Goal: Task Accomplishment & Management: Manage account settings

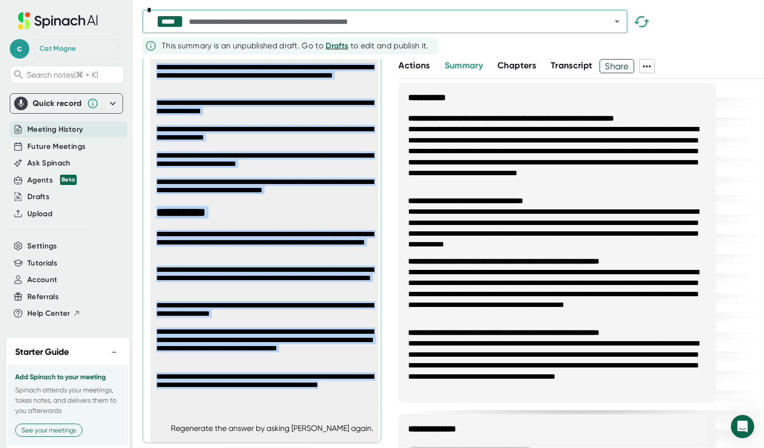
scroll to position [1889, 0]
click at [405, 64] on span "Actions" at bounding box center [413, 65] width 31 height 11
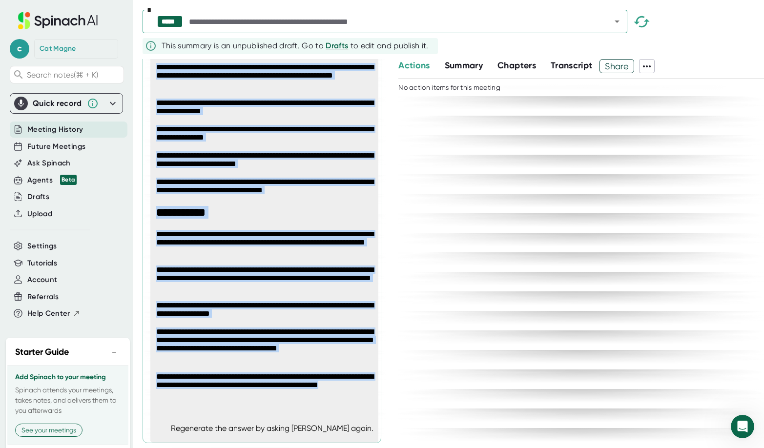
click at [574, 65] on span "Transcript" at bounding box center [572, 65] width 42 height 11
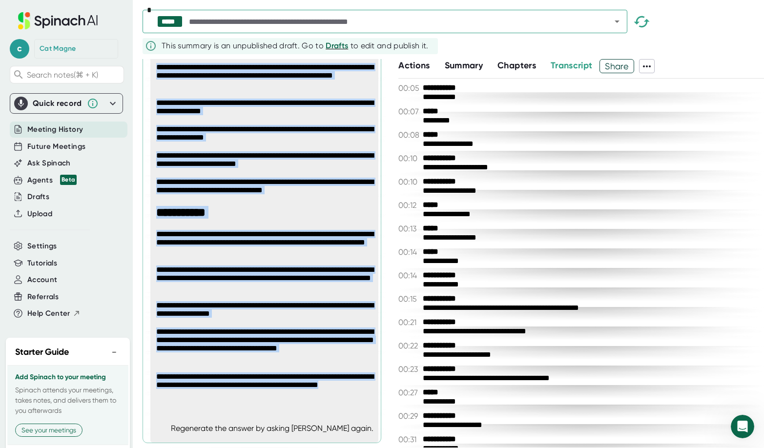
click at [518, 66] on span "Chapters" at bounding box center [517, 65] width 39 height 11
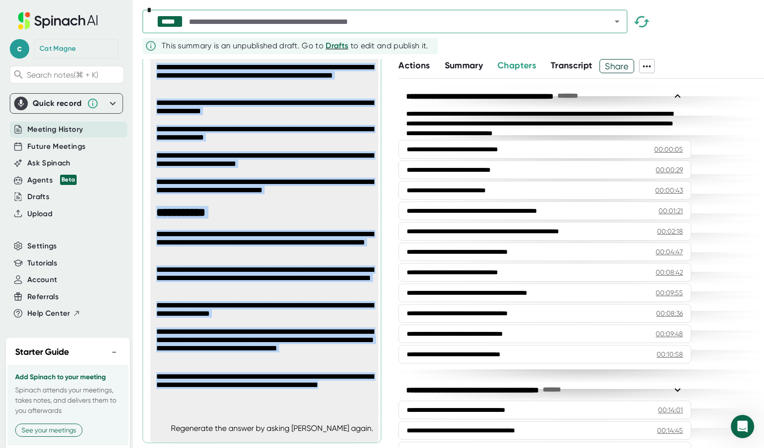
click at [472, 66] on span "Summary" at bounding box center [464, 65] width 38 height 11
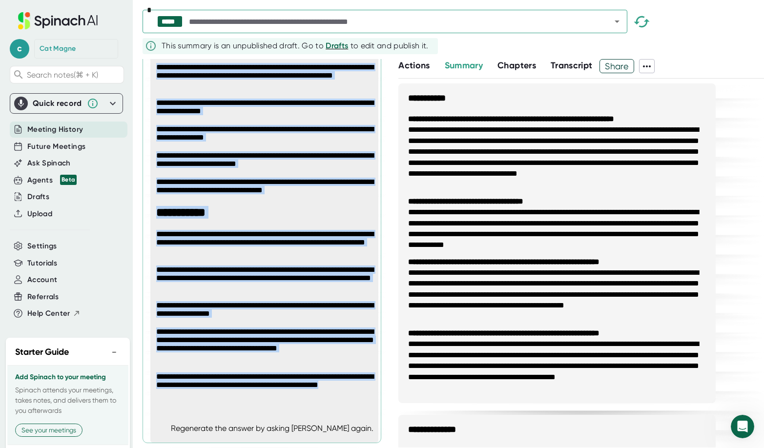
click at [515, 64] on span "Chapters" at bounding box center [517, 65] width 39 height 11
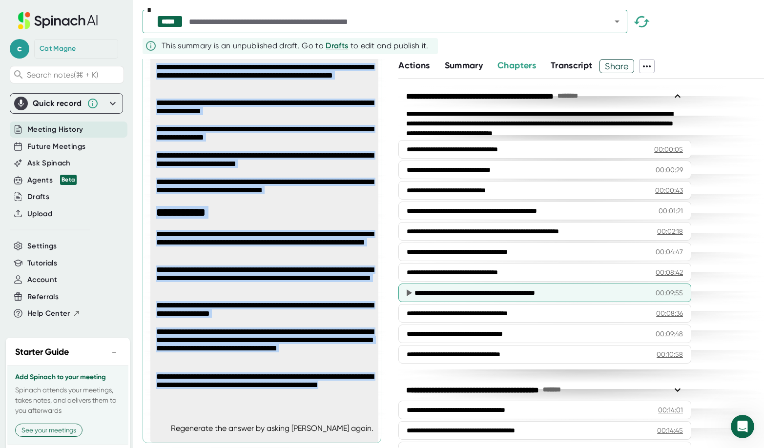
click at [408, 293] on icon at bounding box center [409, 293] width 5 height 7
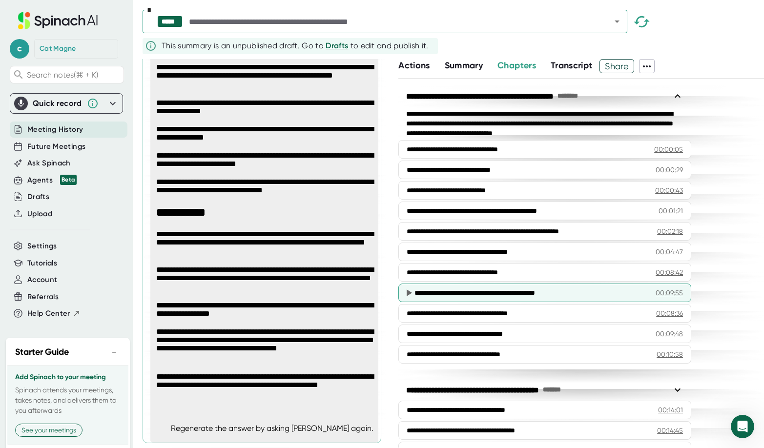
click at [442, 293] on div "**********" at bounding box center [532, 293] width 234 height 10
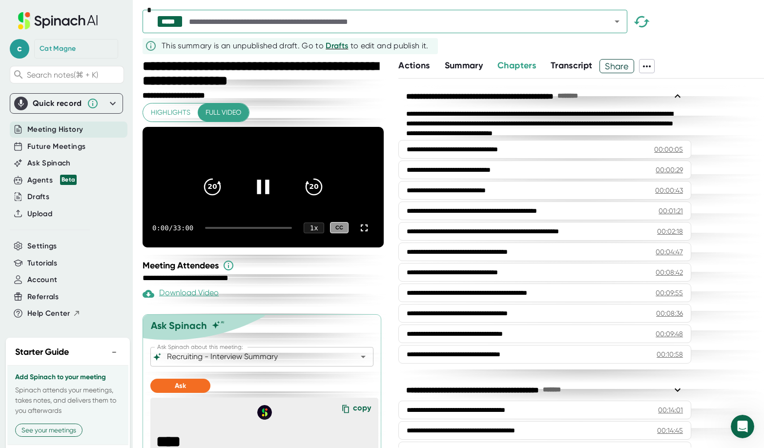
click at [262, 198] on icon at bounding box center [263, 187] width 24 height 24
click at [255, 199] on icon at bounding box center [263, 187] width 24 height 24
click at [236, 244] on div "9:55 / 33:00 1 x CC" at bounding box center [263, 228] width 241 height 39
click at [231, 229] on div at bounding box center [218, 228] width 26 height 2
click at [363, 234] on icon at bounding box center [364, 228] width 12 height 12
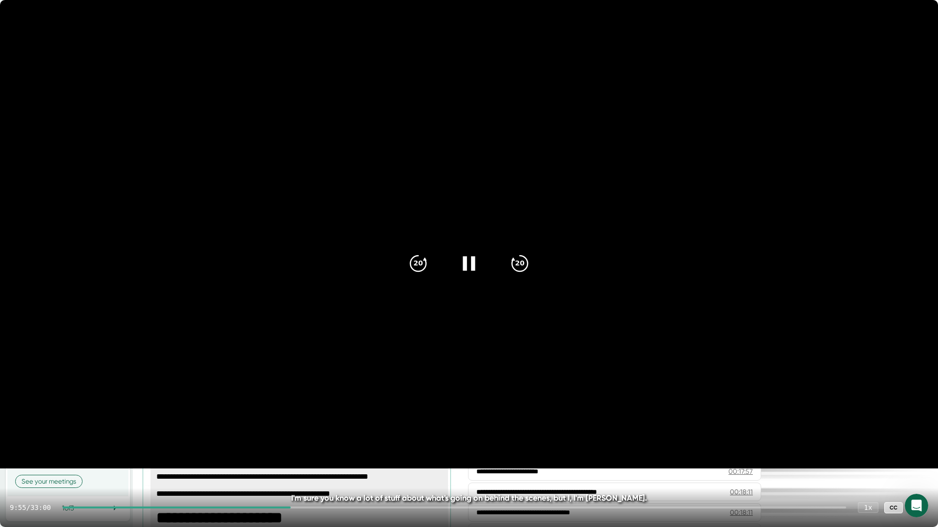
click at [463, 262] on icon at bounding box center [468, 263] width 12 height 14
click at [463, 262] on icon at bounding box center [469, 263] width 24 height 24
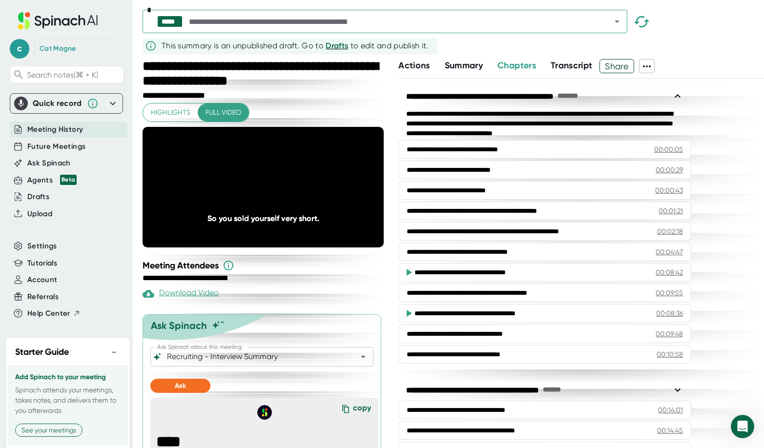
click at [151, 109] on span "Highlights" at bounding box center [171, 112] width 40 height 12
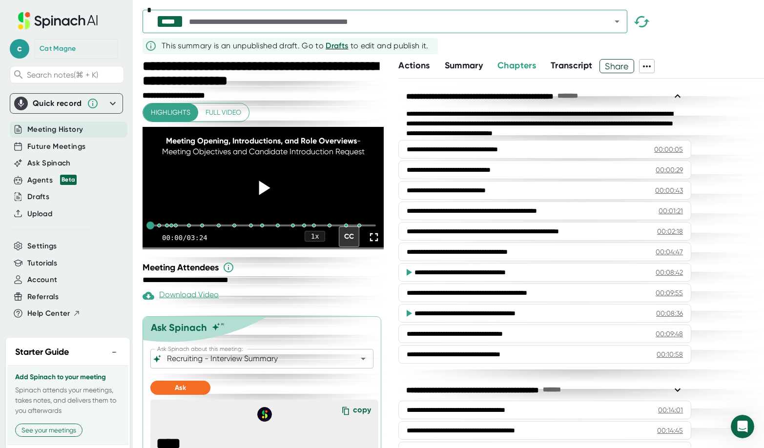
click at [264, 181] on icon at bounding box center [264, 188] width 11 height 14
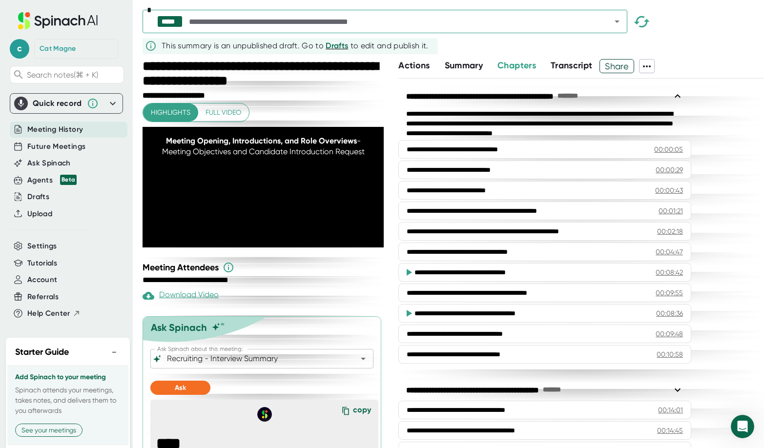
click at [213, 290] on div "Download Video" at bounding box center [181, 296] width 76 height 12
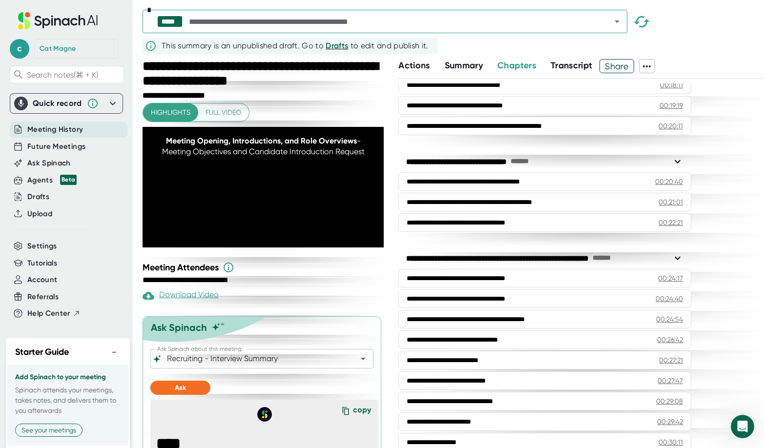
drag, startPoint x: 157, startPoint y: 51, endPoint x: 472, endPoint y: 55, distance: 315.0
click at [472, 55] on div "***** * This summary is an unpublished draft. Go to Drafts to edit and publish …" at bounding box center [454, 29] width 622 height 59
click at [43, 147] on span "Future Meetings" at bounding box center [56, 146] width 58 height 11
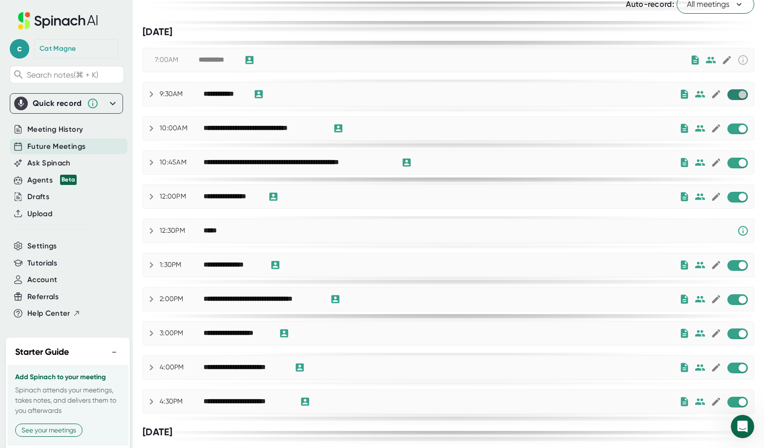
scroll to position [47, 0]
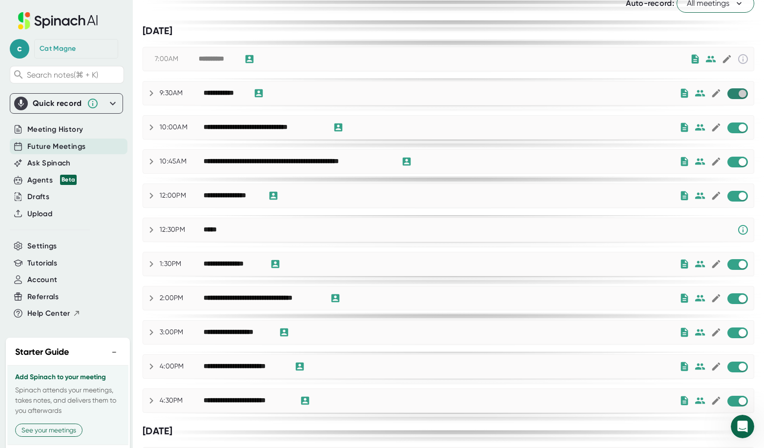
click at [748, 95] on input "checkbox" at bounding box center [743, 93] width 28 height 9
checkbox input "true"
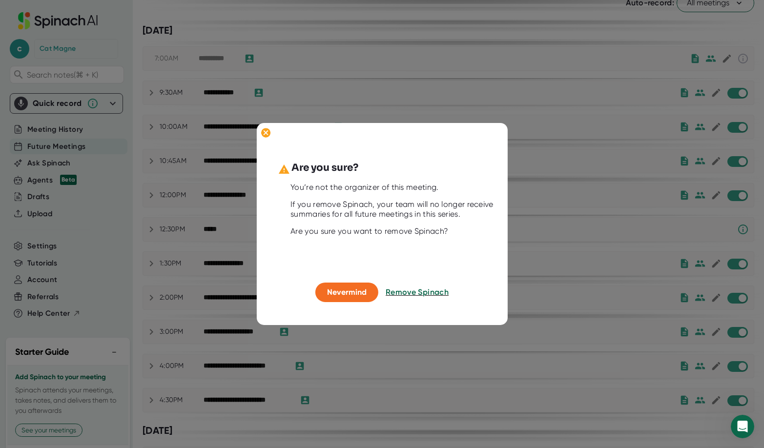
scroll to position [48, 0]
drag, startPoint x: 304, startPoint y: 203, endPoint x: 460, endPoint y: 206, distance: 156.3
click at [460, 206] on div "If you remove Spinach, your team will no longer receive summaries for all futur…" at bounding box center [394, 210] width 207 height 20
drag, startPoint x: 460, startPoint y: 206, endPoint x: 431, endPoint y: 209, distance: 29.4
click at [457, 206] on div "If you remove Spinach, your team will no longer receive summaries for all futur…" at bounding box center [394, 210] width 207 height 20
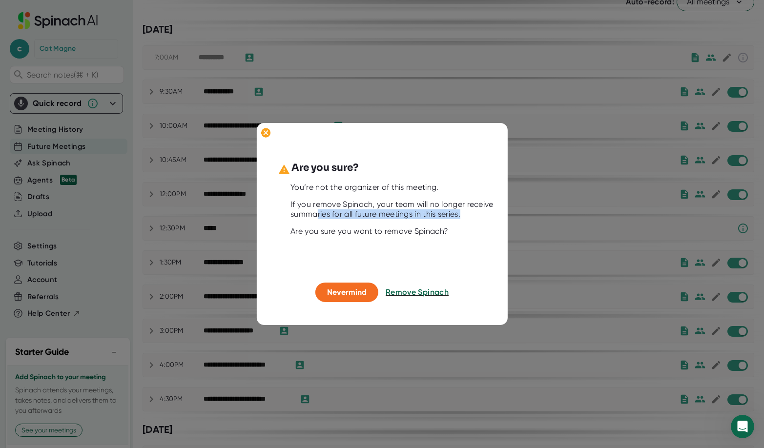
drag, startPoint x: 318, startPoint y: 214, endPoint x: 445, endPoint y: 220, distance: 127.1
click at [445, 220] on div "Are you sure? You’re not the organizer of this meeting. If you remove Spinach, …" at bounding box center [382, 222] width 231 height 122
click at [445, 220] on div at bounding box center [388, 222] width 220 height 7
click at [408, 238] on div "Are you sure? You’re not the organizer of this meeting. If you remove Spinach, …" at bounding box center [382, 222] width 231 height 122
click at [420, 295] on span "Remove Spinach" at bounding box center [417, 292] width 63 height 9
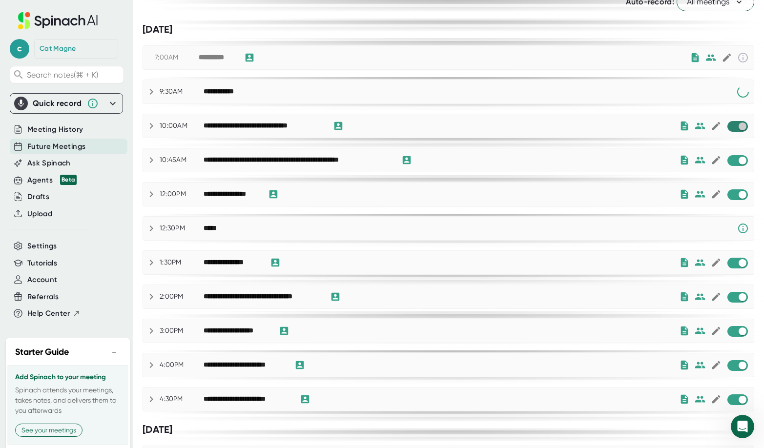
click at [742, 129] on input "checkbox" at bounding box center [743, 126] width 28 height 9
checkbox input "true"
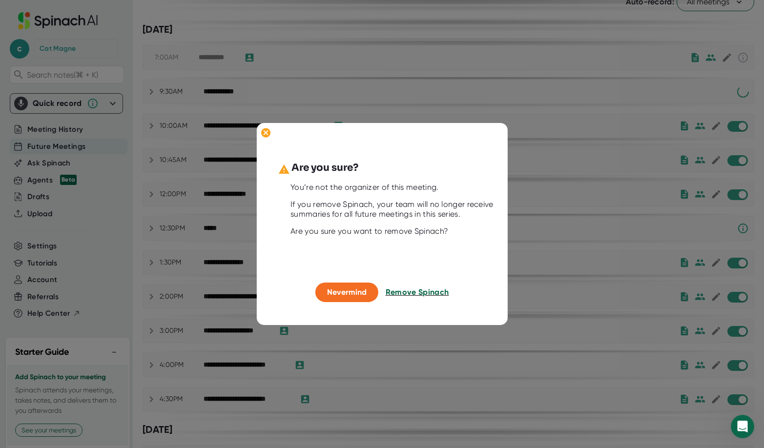
click at [406, 293] on span "Remove Spinach" at bounding box center [417, 292] width 63 height 9
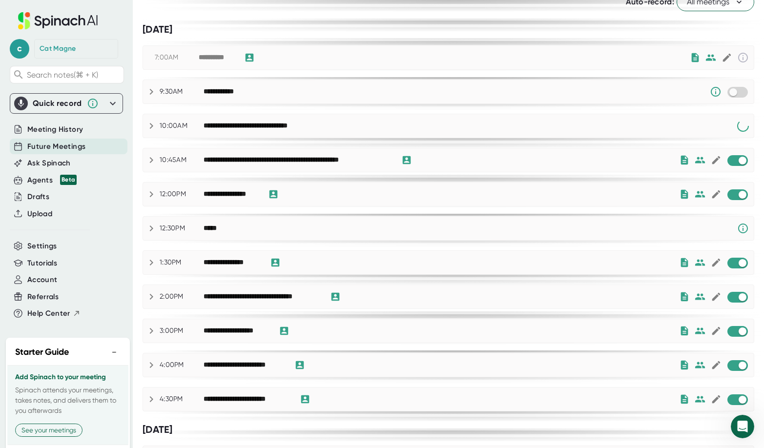
scroll to position [0, 0]
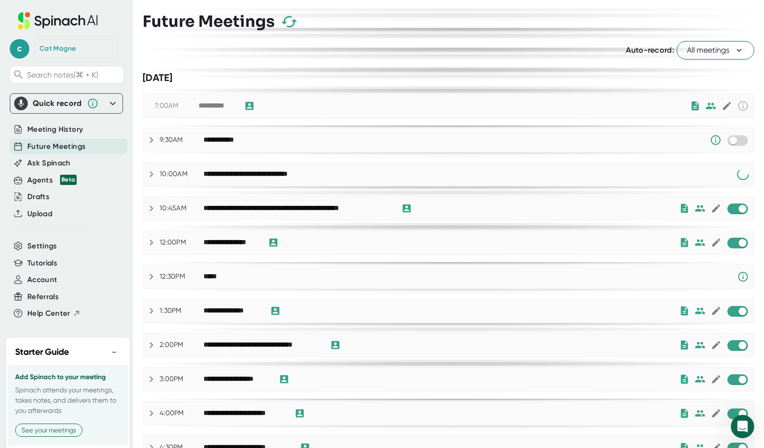
click at [723, 55] on span "All meetings" at bounding box center [715, 50] width 57 height 12
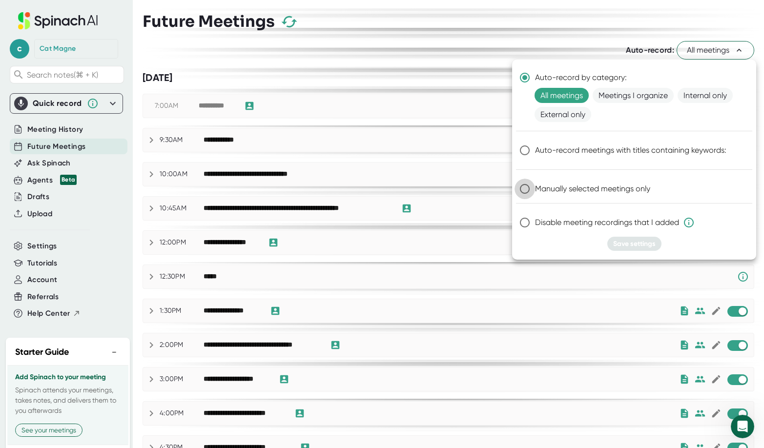
click at [528, 189] on input "Manually selected meetings only" at bounding box center [525, 189] width 21 height 21
radio input "true"
click at [625, 245] on span "Save settings" at bounding box center [634, 244] width 42 height 8
